Goal: Task Accomplishment & Management: Manage account settings

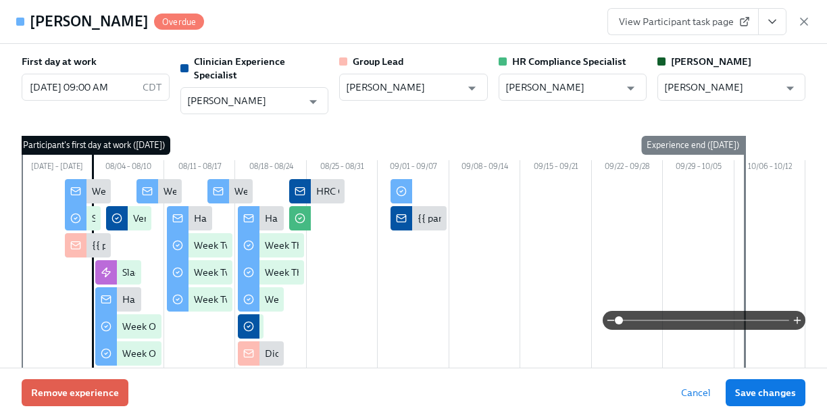
scroll to position [1278, 0]
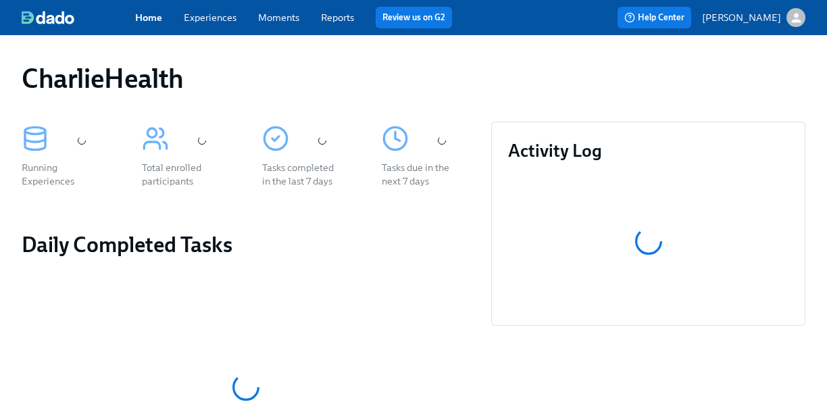
click at [222, 17] on link "Experiences" at bounding box center [210, 17] width 53 height 12
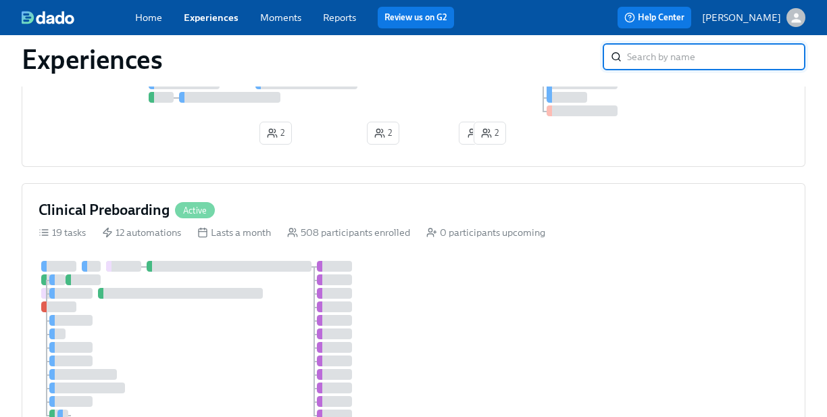
scroll to position [440, 0]
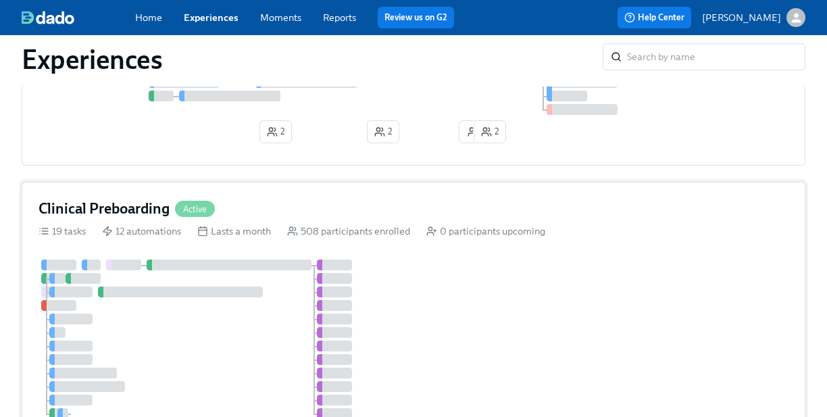
click at [452, 185] on div "Clinical Preboarding Active 19 tasks 12 automations Lasts a month 508 participa…" at bounding box center [414, 339] width 784 height 315
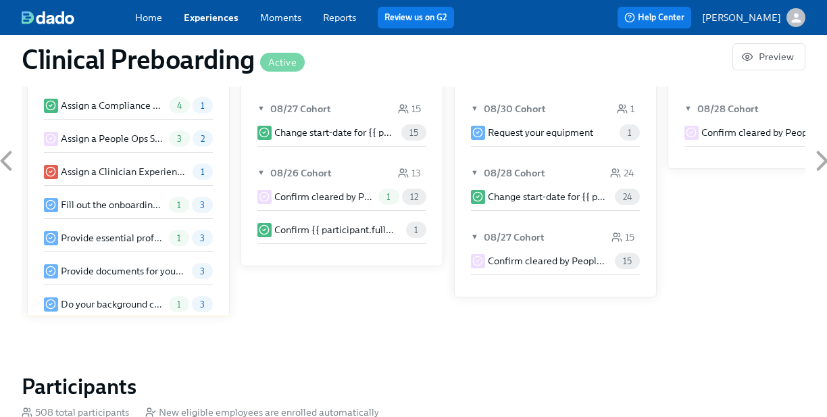
scroll to position [1392, 0]
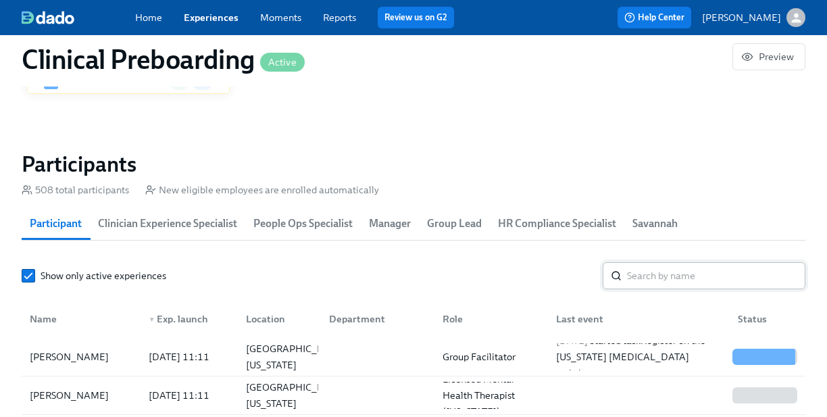
click at [646, 279] on input "search" at bounding box center [716, 275] width 178 height 27
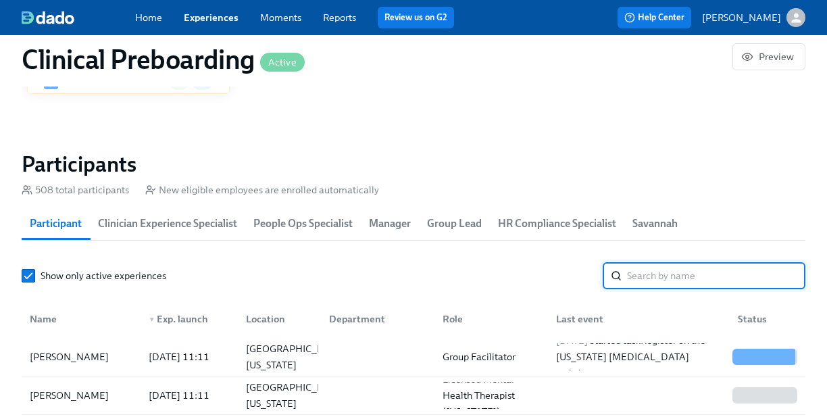
paste input "Tyler Anderson"
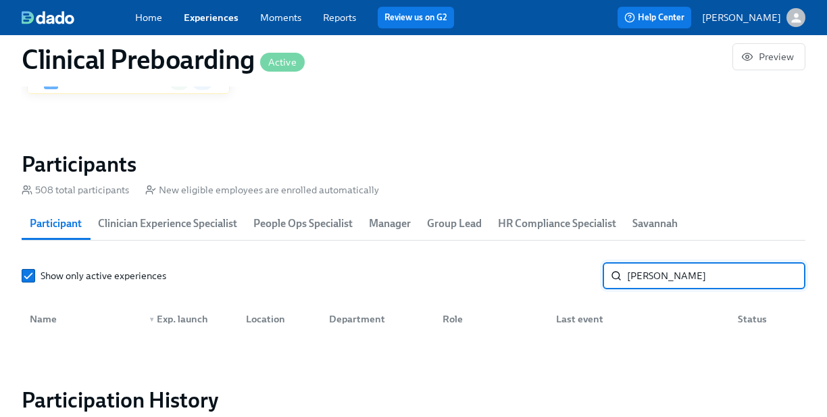
click at [633, 271] on input "Tyler Anderson" at bounding box center [716, 275] width 178 height 27
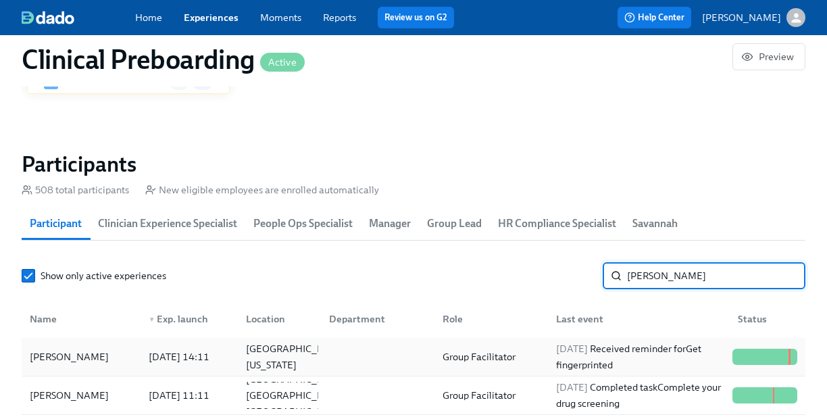
type input "Anderson"
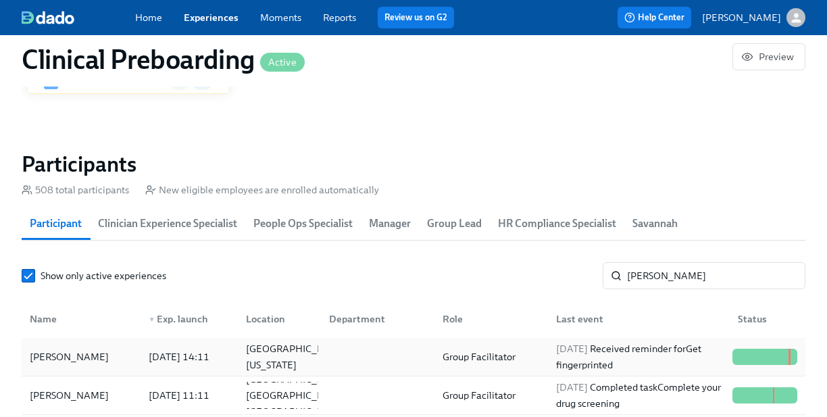
click at [647, 361] on div "2025/08/31 Received reminder for Get fingerprinted" at bounding box center [639, 357] width 176 height 32
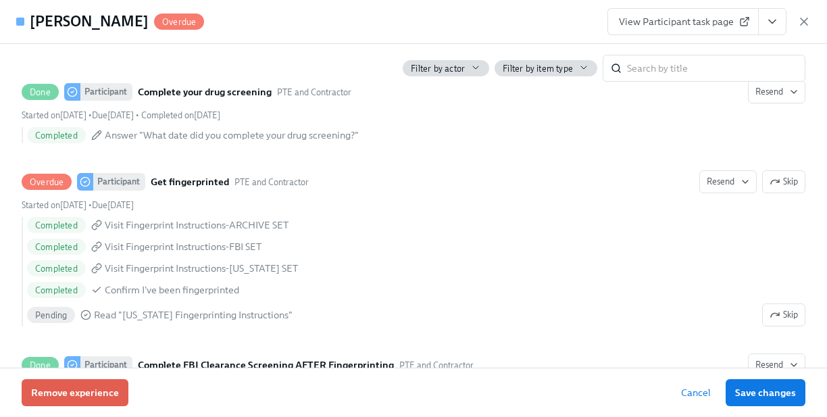
scroll to position [1883, 0]
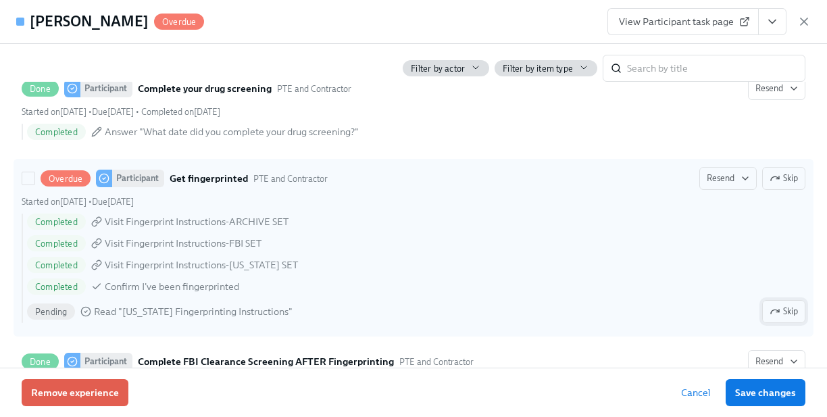
click at [773, 306] on icon "button" at bounding box center [775, 311] width 11 height 11
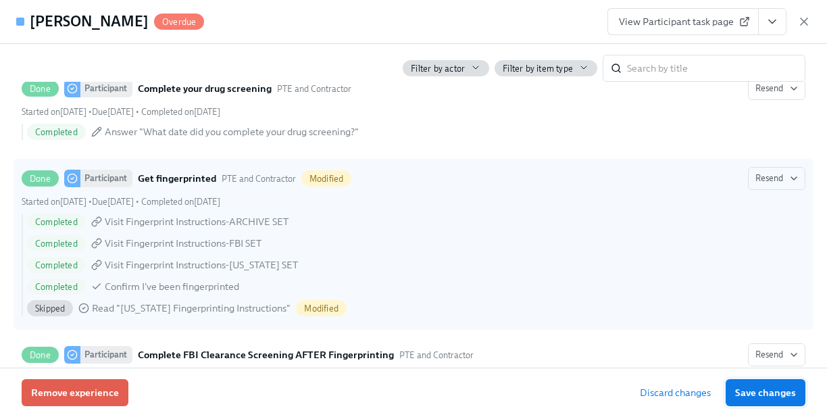
click at [773, 391] on span "Save changes" at bounding box center [765, 393] width 61 height 14
